Goal: Task Accomplishment & Management: Complete application form

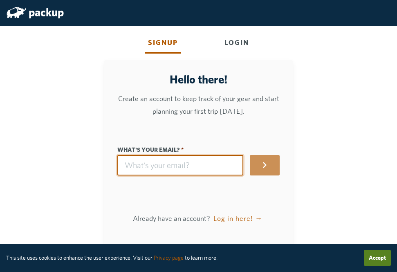
click at [183, 167] on input "What's your email?" at bounding box center [180, 165] width 126 height 20
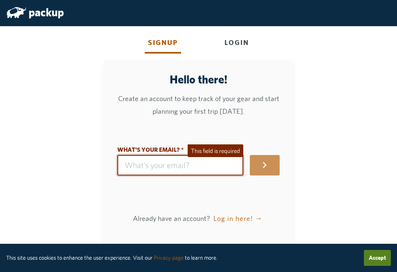
click at [186, 193] on div "What's your email? This field is required Your full name? Now pick a username! …" at bounding box center [198, 160] width 163 height 71
click at [205, 164] on input "What's your email?" at bounding box center [180, 165] width 126 height 20
click at [204, 165] on input "What's your email?" at bounding box center [180, 165] width 126 height 20
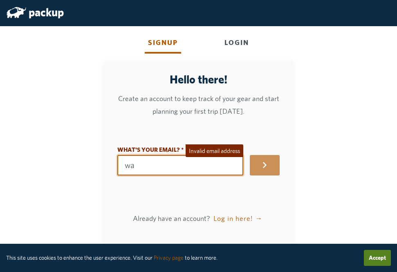
type input "w"
click at [240, 169] on input "[PERSON_NAME]" at bounding box center [180, 165] width 126 height 20
click at [239, 148] on div "Invalid email address" at bounding box center [215, 150] width 58 height 13
click at [236, 162] on input "[PERSON_NAME]" at bounding box center [180, 165] width 126 height 20
type input "h"
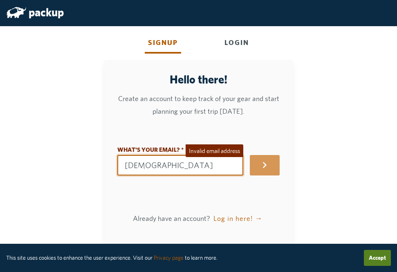
type input "[DEMOGRAPHIC_DATA]"
click at [237, 156] on div "Invalid email address" at bounding box center [215, 150] width 58 height 13
